Goal: Task Accomplishment & Management: Manage account settings

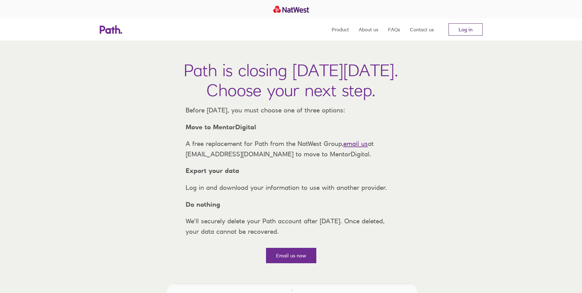
click at [475, 30] on link "Log in" at bounding box center [466, 29] width 34 height 12
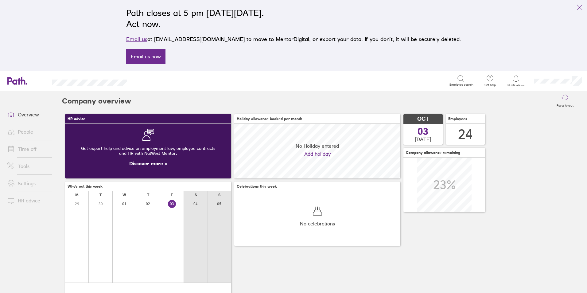
scroll to position [55, 166]
click at [30, 149] on link "Time off" at bounding box center [26, 149] width 49 height 12
